Goal: Check status: Check status

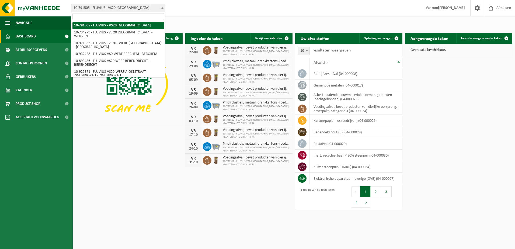
click at [162, 8] on b at bounding box center [162, 7] width 2 height 1
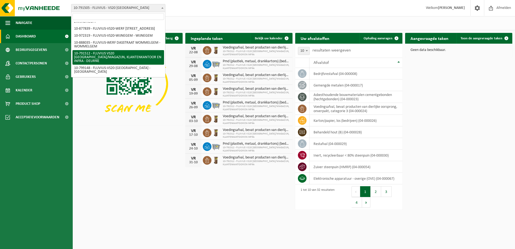
scroll to position [530, 0]
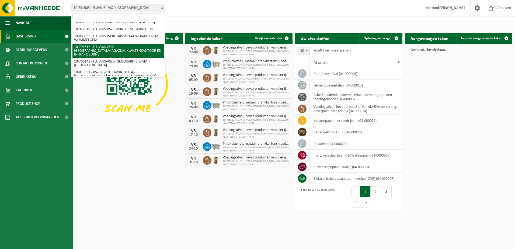
select select "30237"
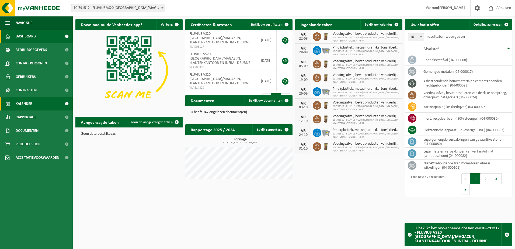
click at [26, 104] on span "Kalender" at bounding box center [24, 103] width 17 height 13
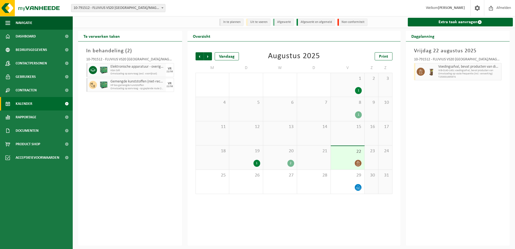
click at [162, 6] on span at bounding box center [162, 7] width 5 height 7
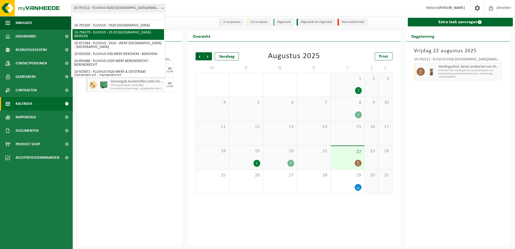
select select "31005"
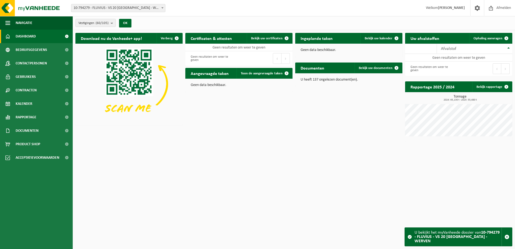
click at [162, 8] on b at bounding box center [162, 7] width 2 height 1
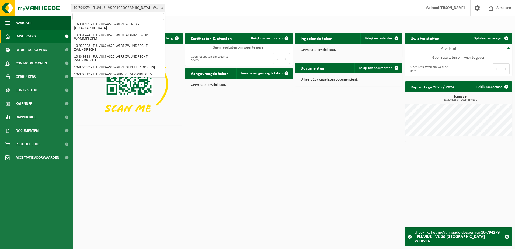
scroll to position [530, 0]
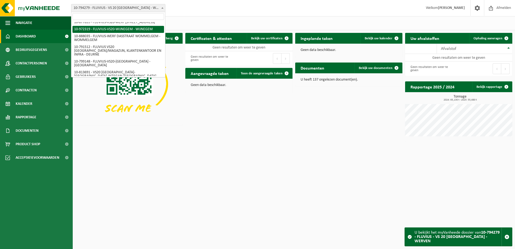
click at [184, 132] on div "Download nu de Vanheede+ app! Verberg Certificaten & attesten Bekijk uw certifi…" at bounding box center [294, 87] width 440 height 114
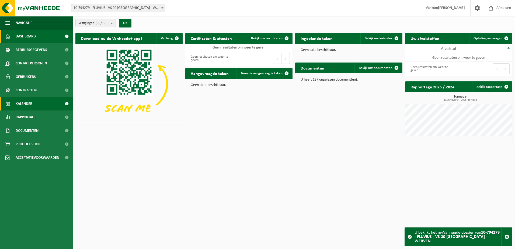
click at [25, 102] on span "Kalender" at bounding box center [24, 103] width 17 height 13
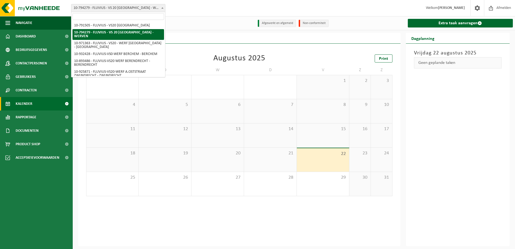
click at [162, 7] on b at bounding box center [162, 7] width 2 height 1
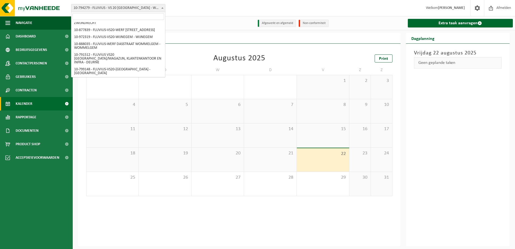
scroll to position [530, 0]
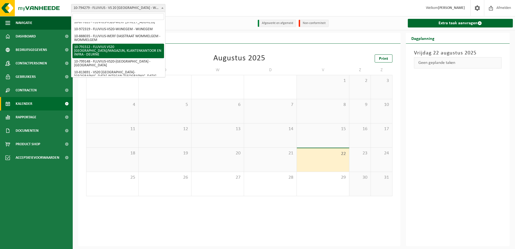
select select "30237"
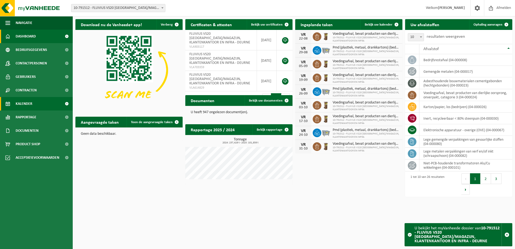
click at [27, 102] on span "Kalender" at bounding box center [24, 103] width 17 height 13
